Goal: Task Accomplishment & Management: Manage account settings

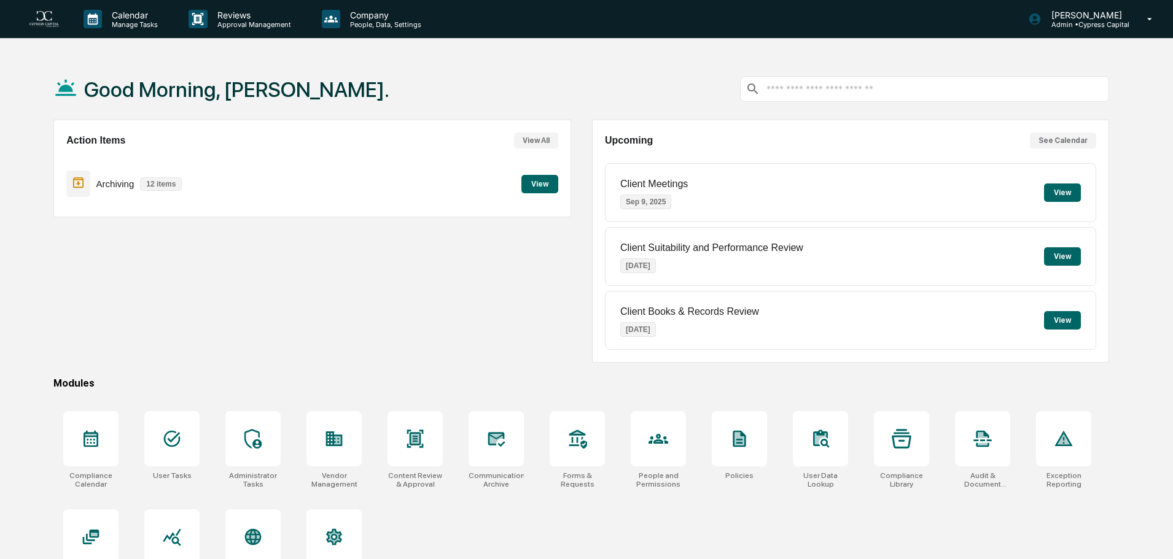
click at [539, 185] on button "View" at bounding box center [539, 184] width 37 height 18
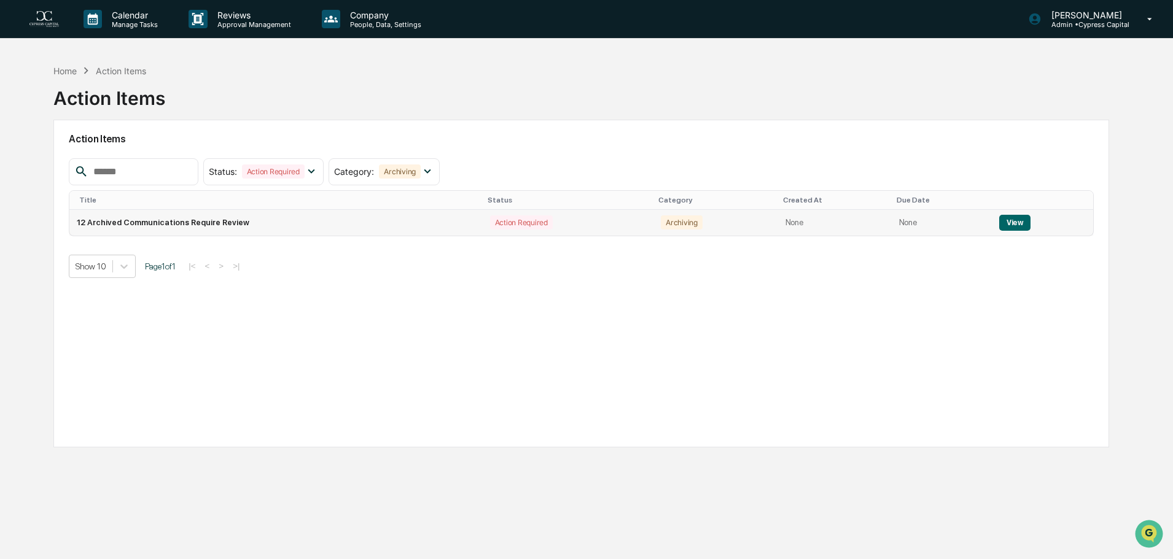
click at [503, 227] on div "Action Required" at bounding box center [521, 223] width 63 height 14
click at [1004, 226] on button "View" at bounding box center [1014, 223] width 31 height 16
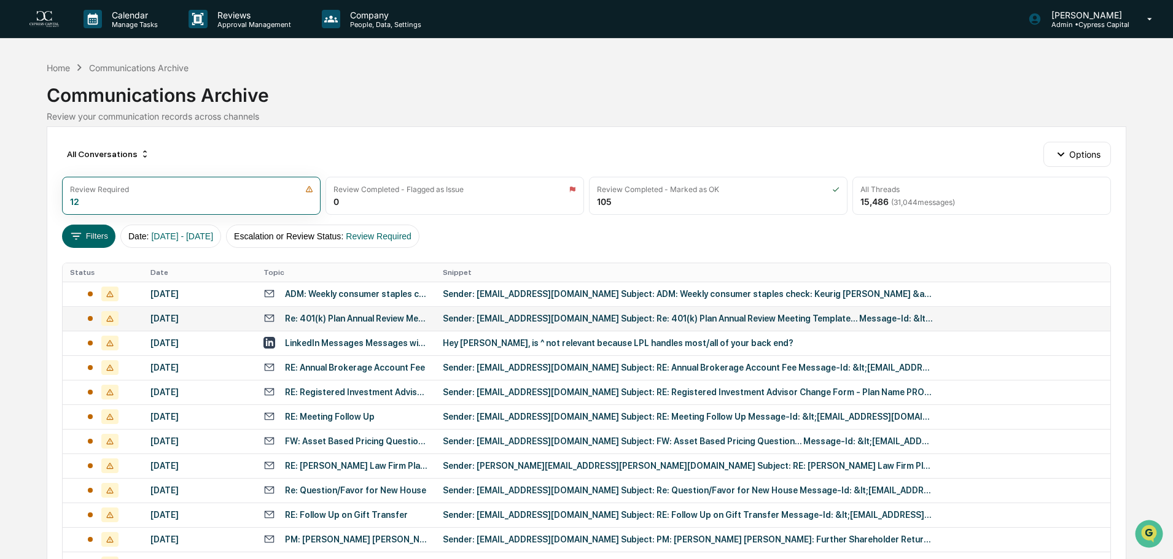
click at [445, 319] on div "Sender: [EMAIL_ADDRESS][DOMAIN_NAME] Subject: Re: 401(k) Plan Annual Review Mee…" at bounding box center [688, 319] width 491 height 10
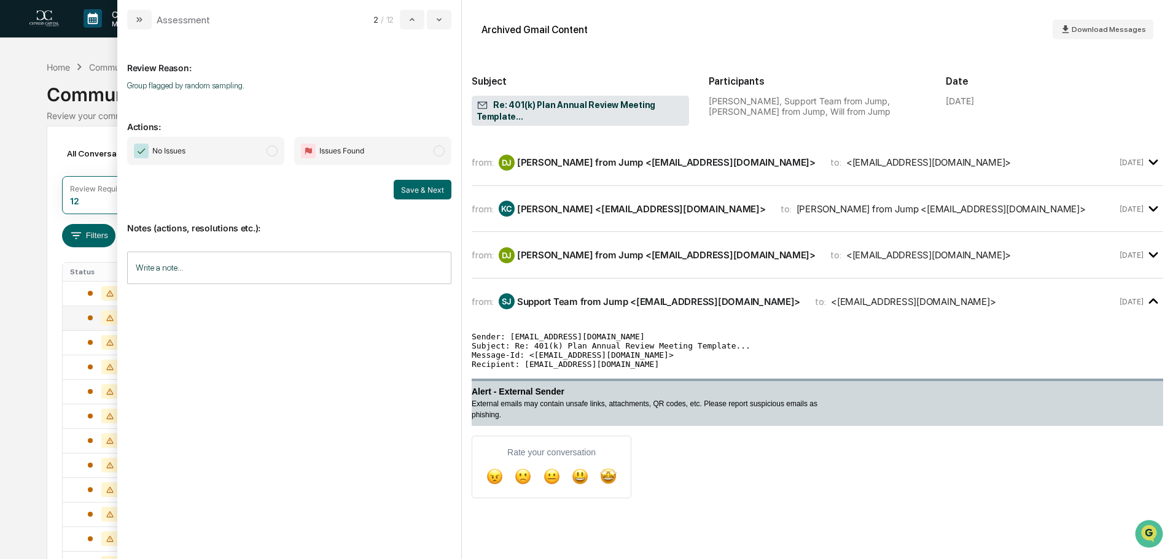
scroll to position [1, 0]
click at [573, 162] on div "from: [PERSON_NAME] from Jump <[EMAIL_ADDRESS][DOMAIN_NAME]> to: <[EMAIL_ADDRES…" at bounding box center [818, 162] width 692 height 26
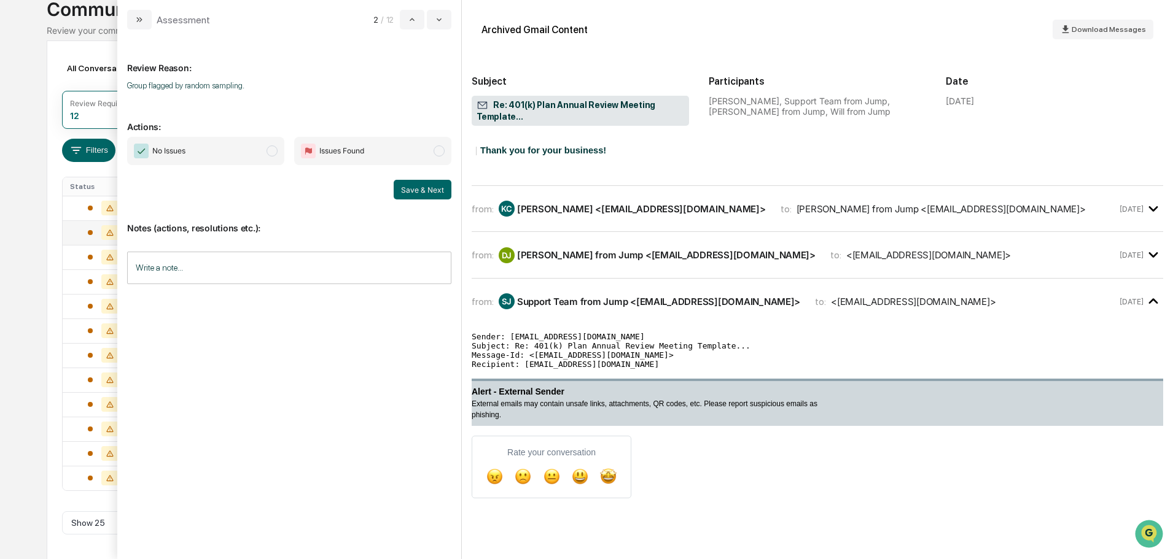
scroll to position [87, 0]
drag, startPoint x: 141, startPoint y: 10, endPoint x: 156, endPoint y: 28, distance: 23.1
click at [141, 10] on button "modal" at bounding box center [139, 20] width 25 height 20
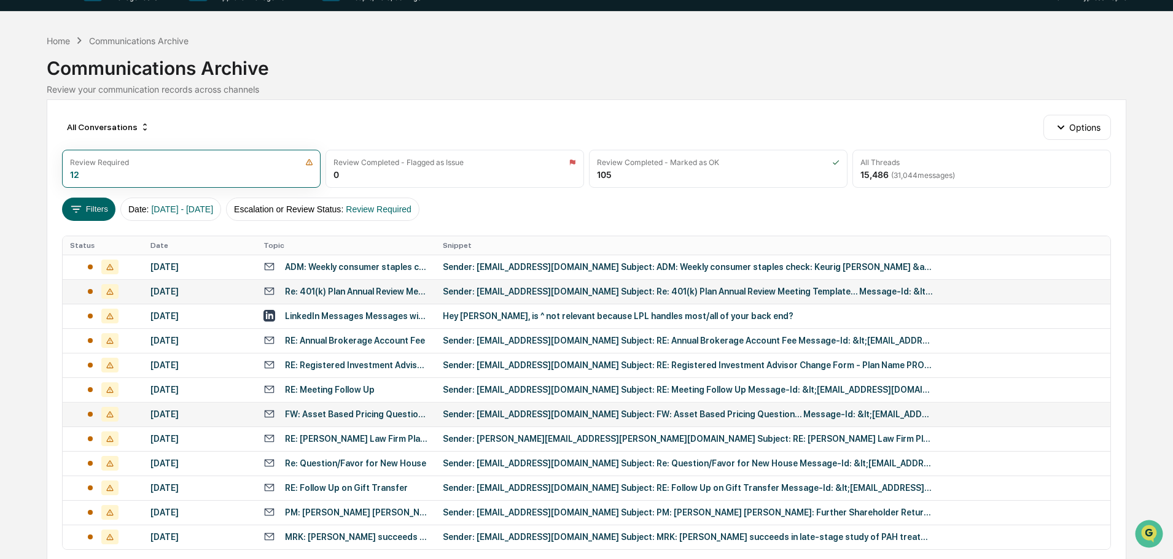
scroll to position [26, 0]
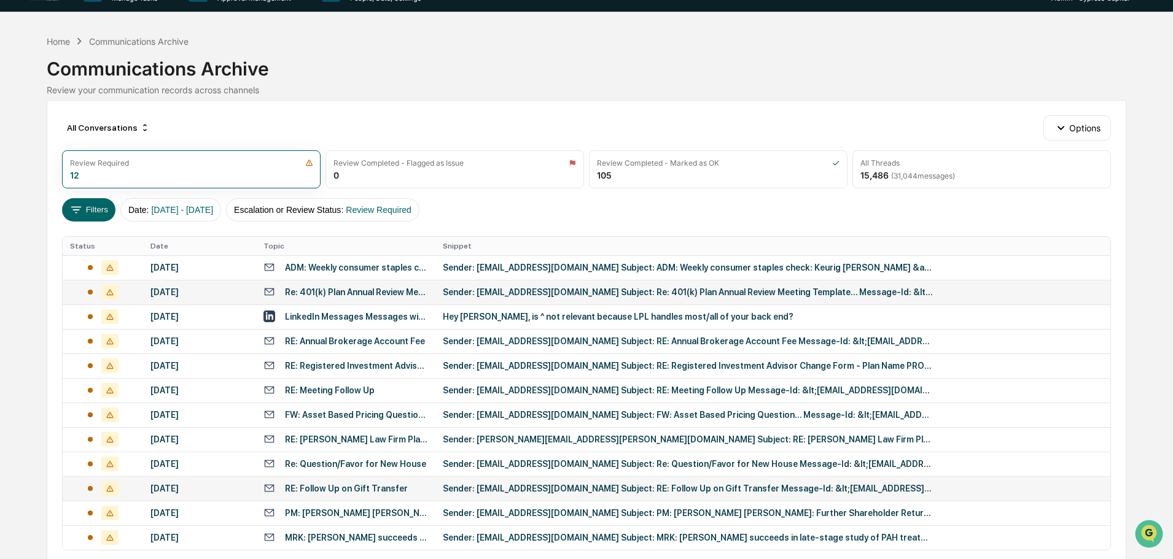
click at [451, 485] on div "Sender: [EMAIL_ADDRESS][DOMAIN_NAME] Subject: RE: Follow Up on Gift Transfer Me…" at bounding box center [688, 489] width 491 height 10
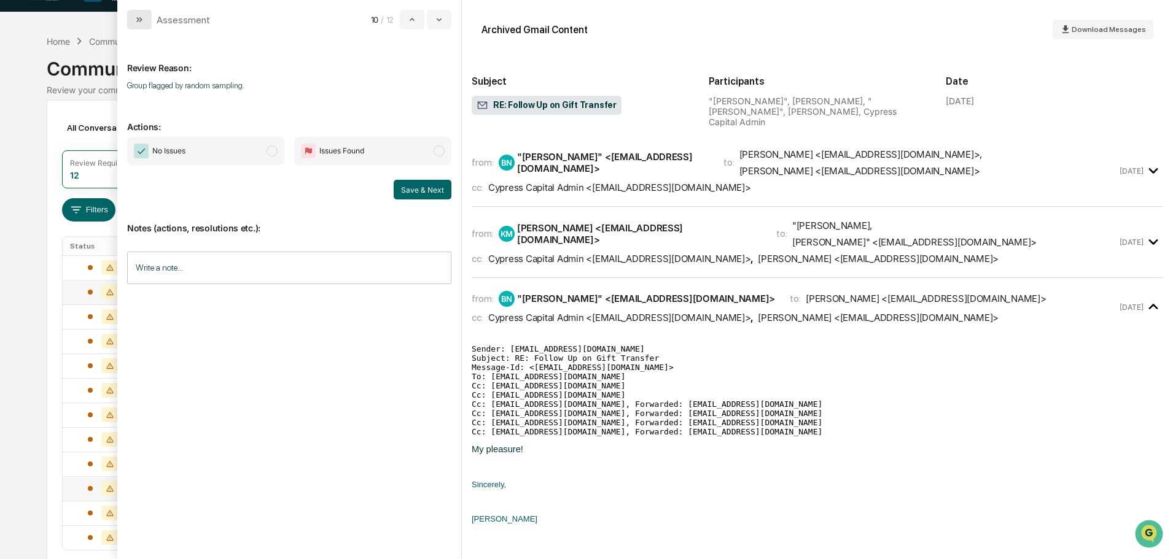
click at [141, 24] on icon "modal" at bounding box center [139, 20] width 10 height 10
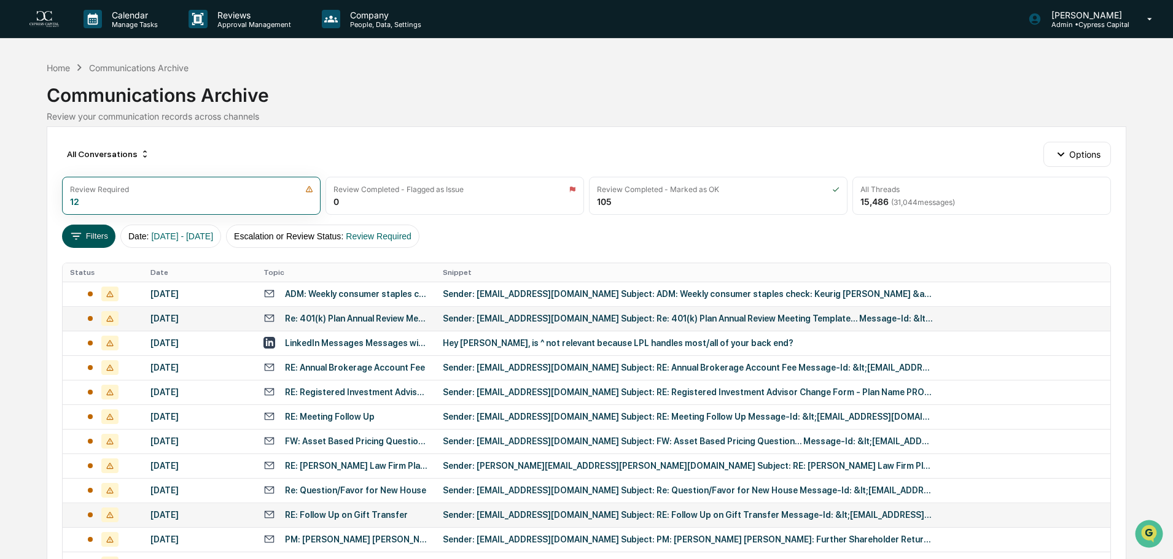
click at [106, 238] on button "Filters" at bounding box center [88, 236] width 53 height 23
click at [1070, 158] on button "Options" at bounding box center [1076, 154] width 67 height 25
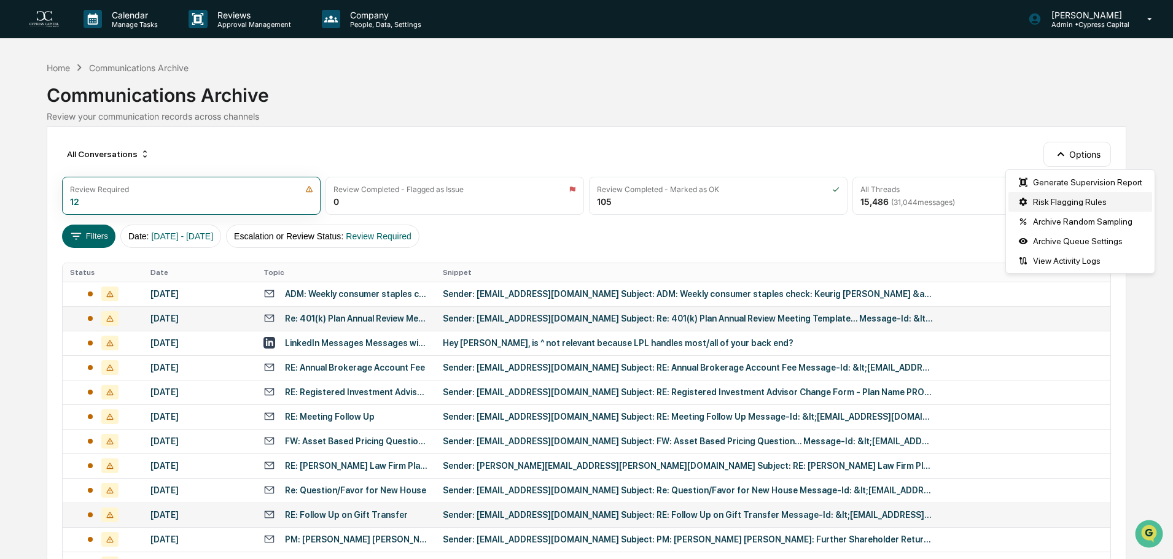
click at [1059, 197] on div "Risk Flagging Rules" at bounding box center [1080, 202] width 144 height 20
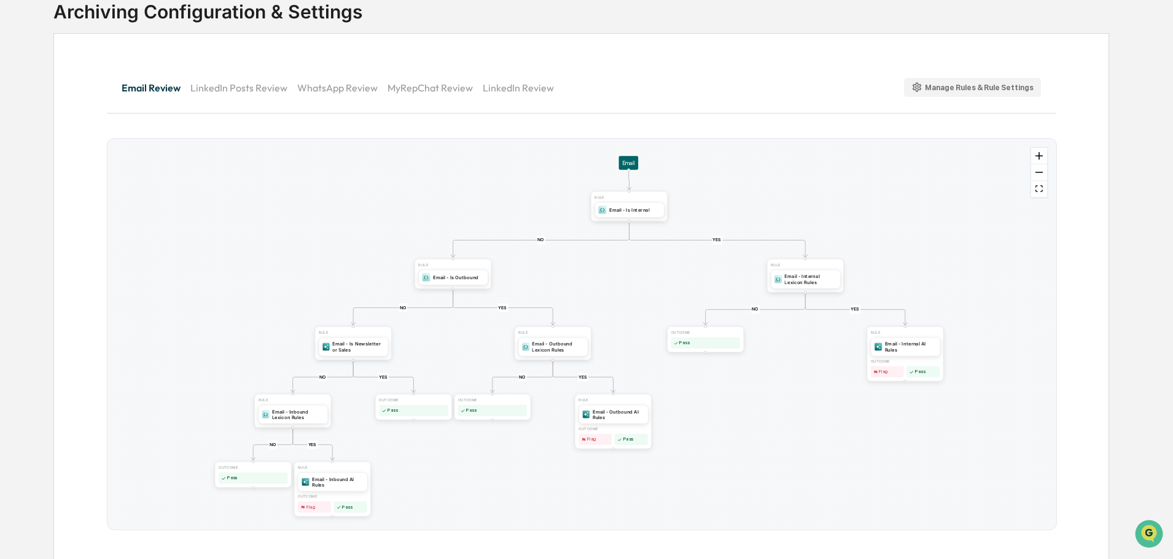
scroll to position [90, 0]
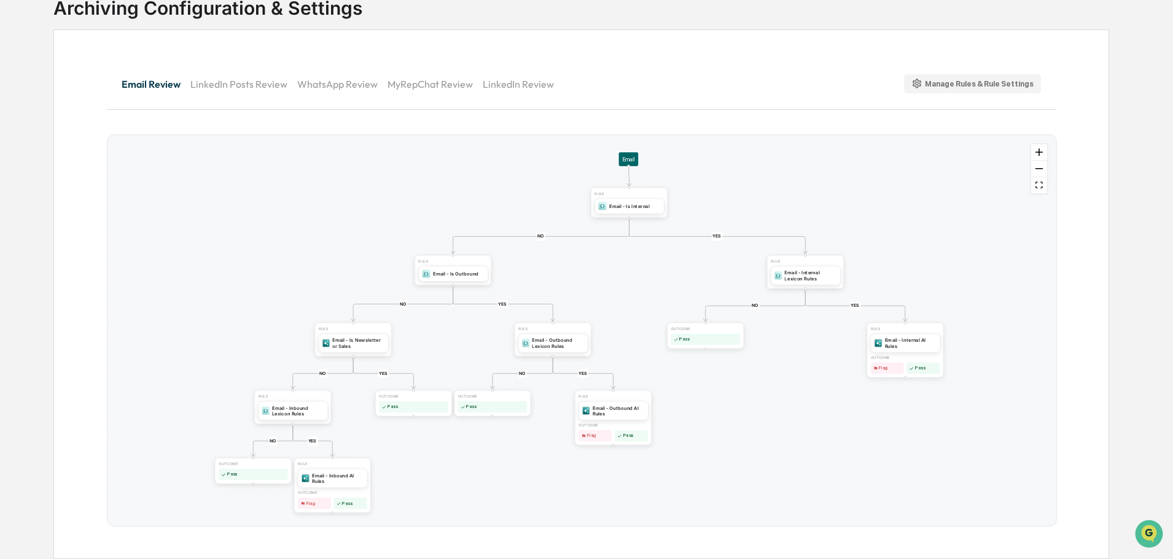
click at [982, 83] on div "Manage Rules & Rule Settings" at bounding box center [972, 84] width 123 height 12
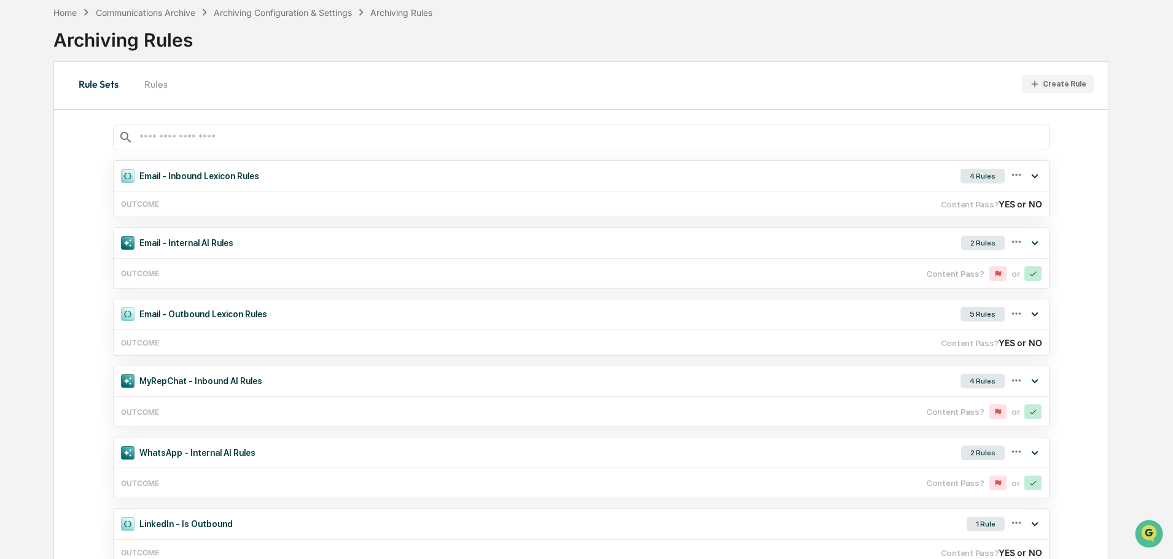
scroll to position [90, 0]
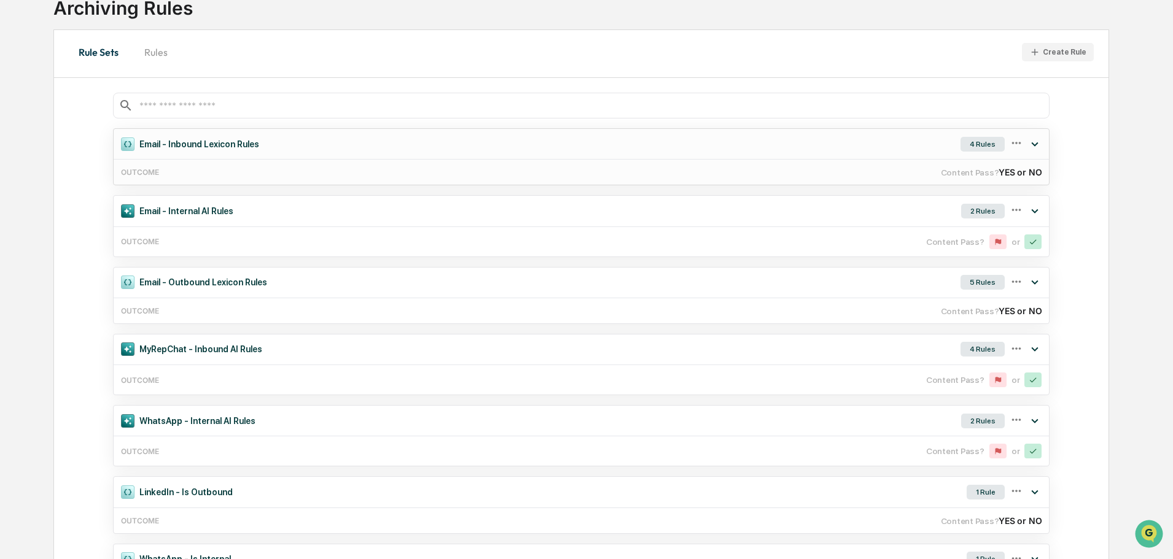
click at [487, 149] on div "Email - Inbound Lexicon Rules 4 Rules" at bounding box center [581, 144] width 935 height 30
